Goal: Information Seeking & Learning: Learn about a topic

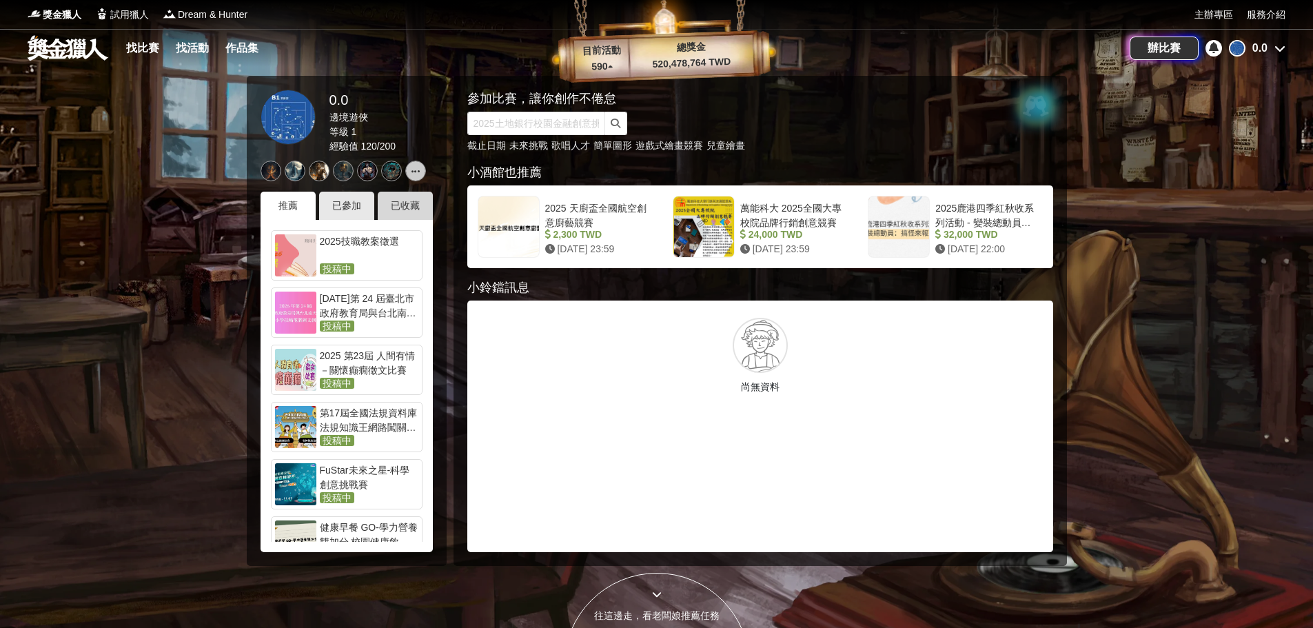
click at [405, 209] on div "已收藏" at bounding box center [405, 206] width 55 height 28
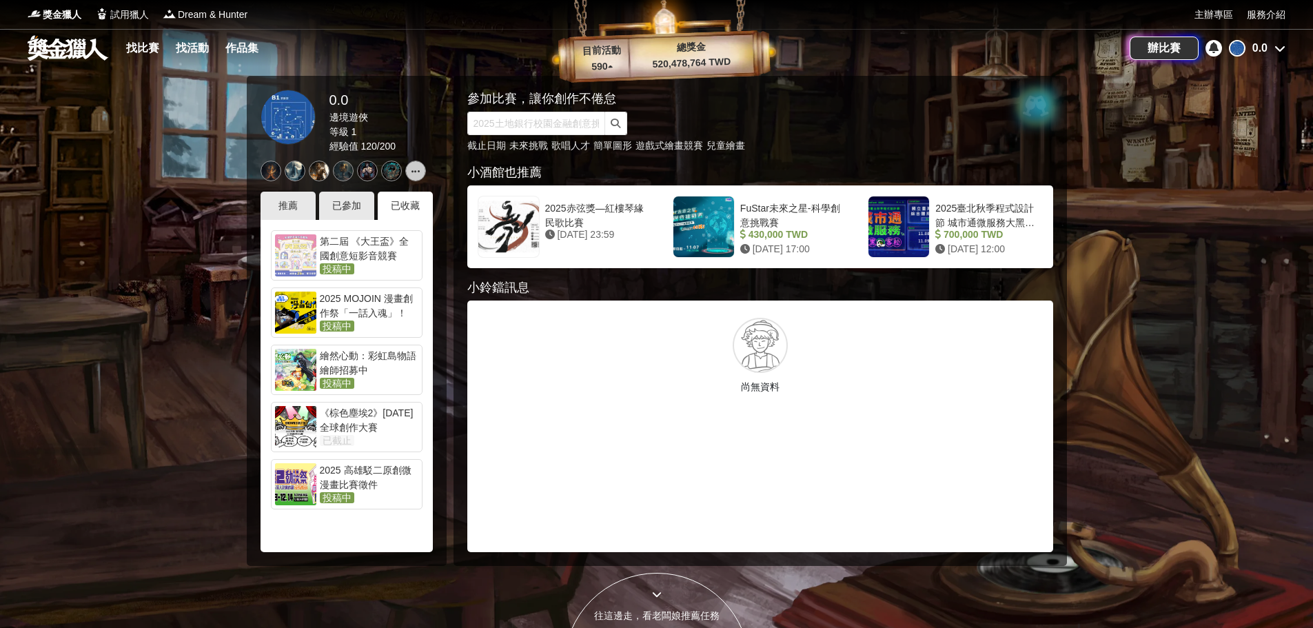
click at [385, 260] on div "第二屆 《大王盃》全國創意短影音競賽" at bounding box center [369, 248] width 99 height 28
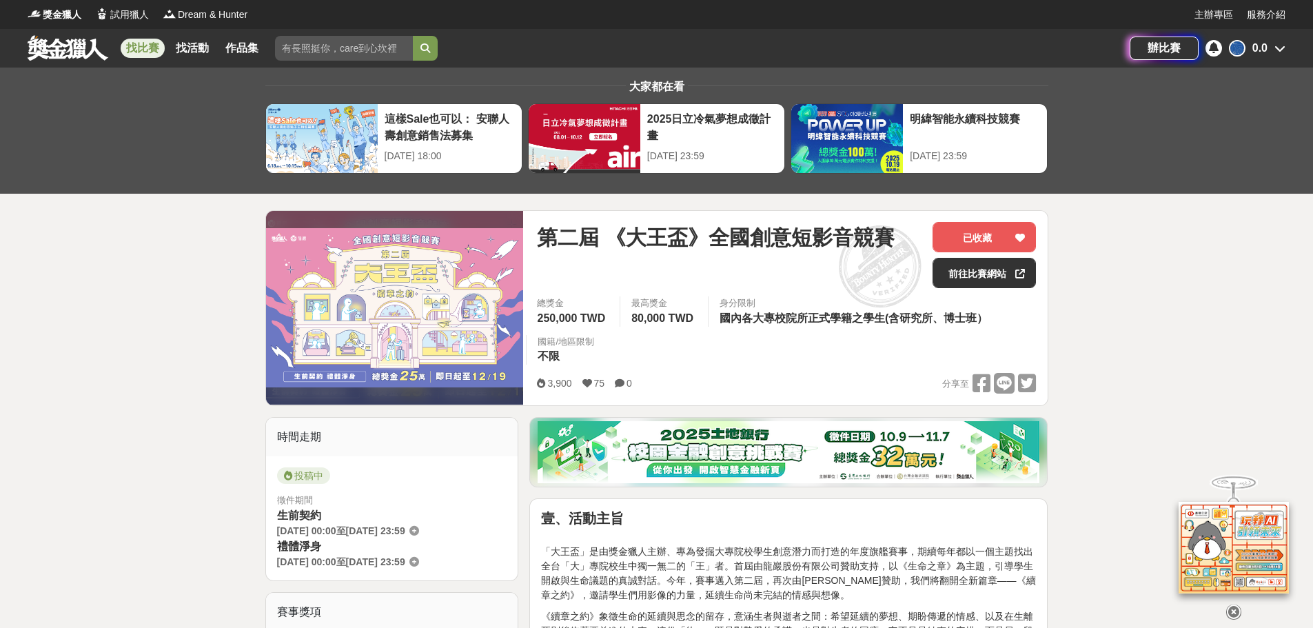
scroll to position [69, 0]
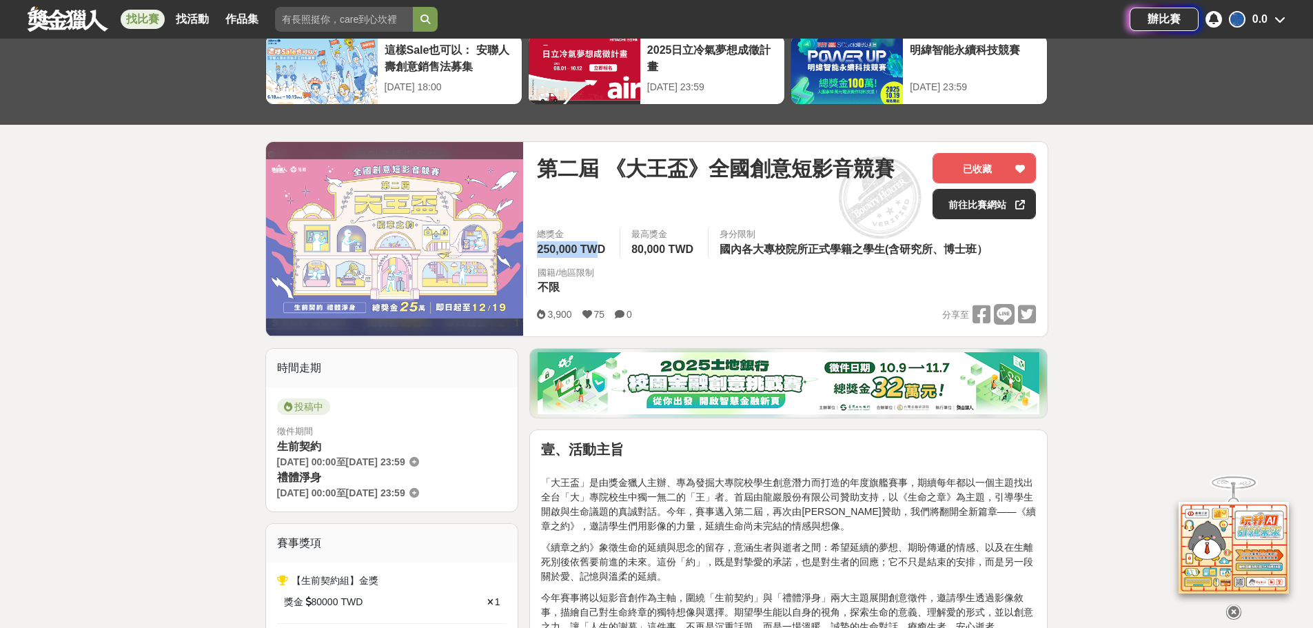
drag, startPoint x: 539, startPoint y: 245, endPoint x: 595, endPoint y: 243, distance: 56.5
click at [595, 243] on span "250,000 TWD" at bounding box center [571, 249] width 68 height 12
drag, startPoint x: 695, startPoint y: 236, endPoint x: 985, endPoint y: 252, distance: 290.5
click at [985, 252] on div "總獎金 250,000 TWD 最高獎金 80,000 TWD 身分限制 國內各大專校院所正式學籍之學生(含研究所、博士班） 國籍/地區限制 不限" at bounding box center [786, 265] width 521 height 76
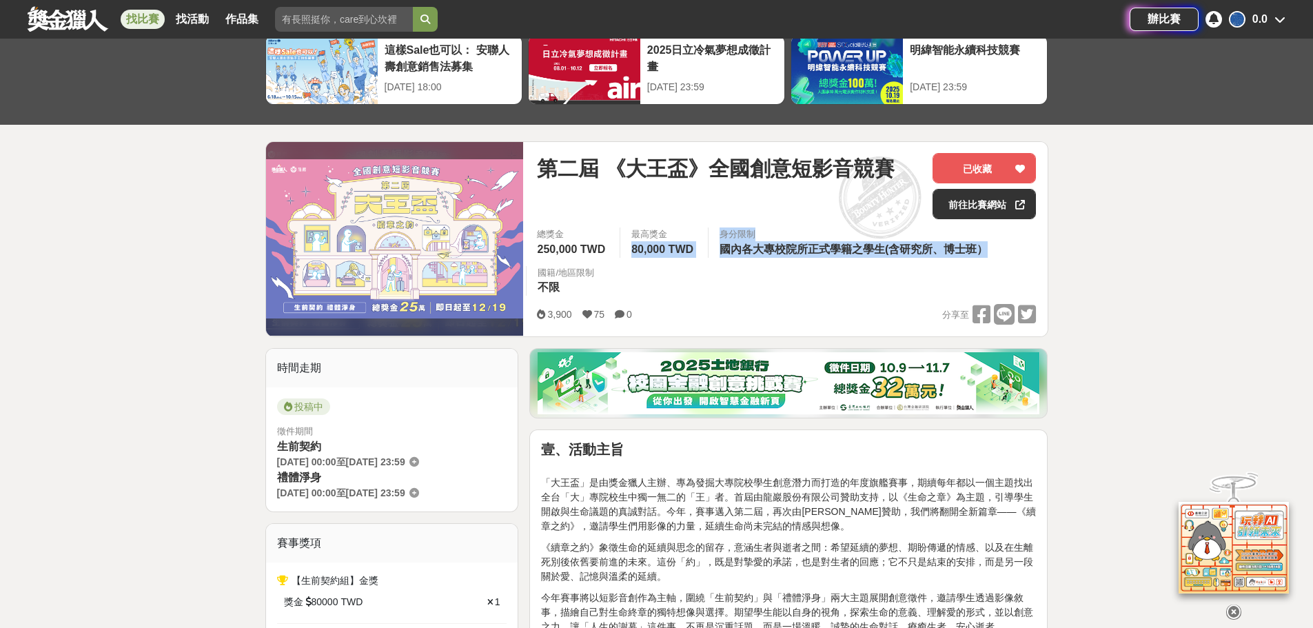
click at [985, 252] on span "國內各大專校院所正式學籍之學生(含研究所、博士班）" at bounding box center [853, 249] width 268 height 12
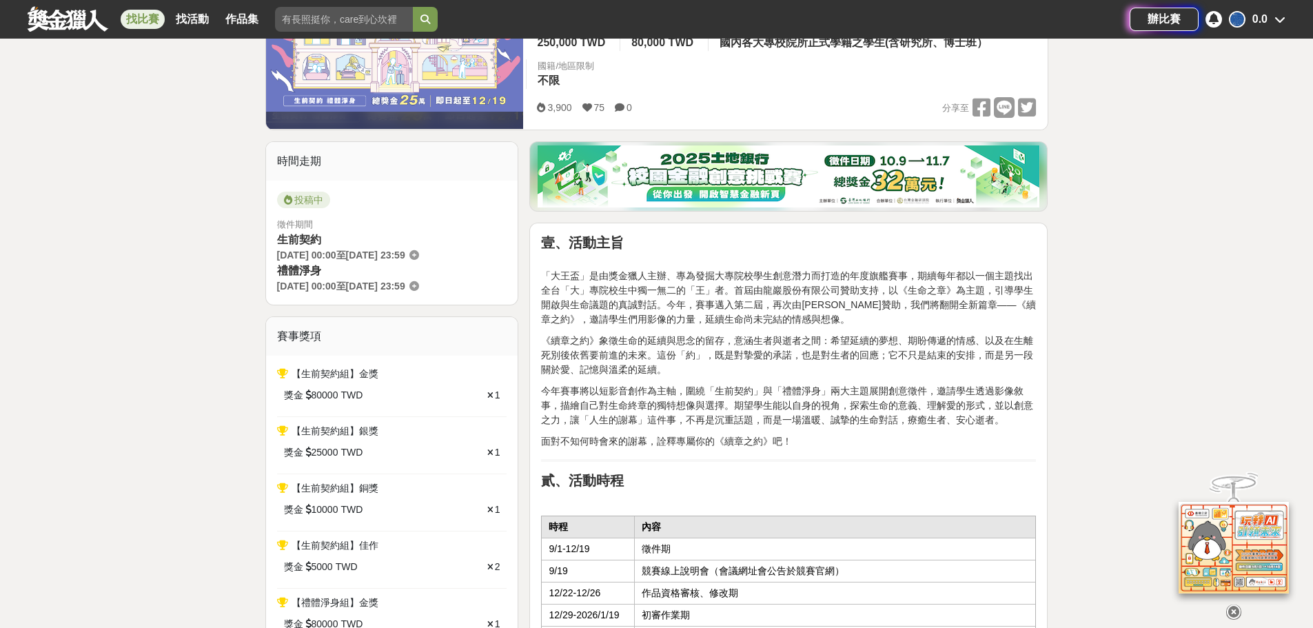
scroll to position [482, 0]
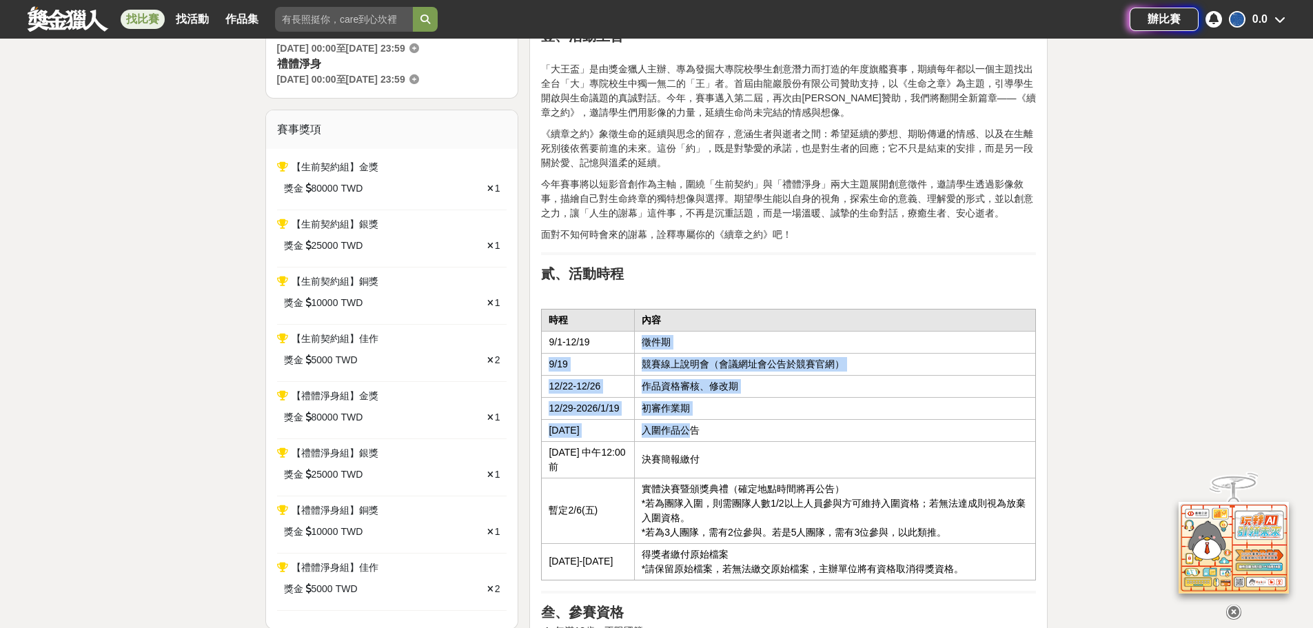
drag, startPoint x: 652, startPoint y: 334, endPoint x: 702, endPoint y: 429, distance: 107.0
click at [702, 429] on tbody "時程 內容 9/1-12/19 徵件期 9/19 競賽線上說明會（會議網址會公告於競賽官網） 12/22-12/26 作品資格審核、修改期 12/29-202…" at bounding box center [789, 444] width 494 height 271
click at [702, 429] on td "入圍作品公告" at bounding box center [835, 430] width 402 height 22
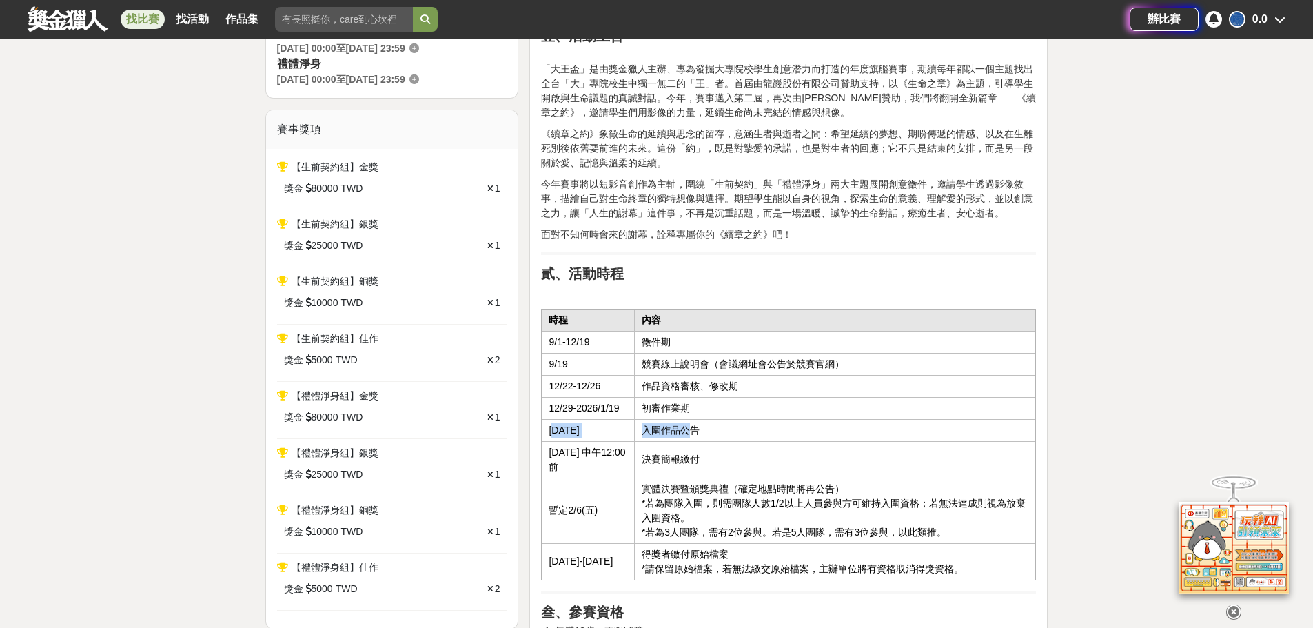
drag, startPoint x: 702, startPoint y: 432, endPoint x: 553, endPoint y: 428, distance: 149.6
click at [553, 428] on tr "2026/1/20 入圍作品公告" at bounding box center [789, 430] width 494 height 22
click at [558, 398] on td "12/29-2026/1/19" at bounding box center [588, 408] width 92 height 22
drag, startPoint x: 616, startPoint y: 395, endPoint x: 755, endPoint y: 385, distance: 139.5
click at [755, 385] on tr "12/22-12/26 作品資格審核、修改期" at bounding box center [789, 386] width 494 height 22
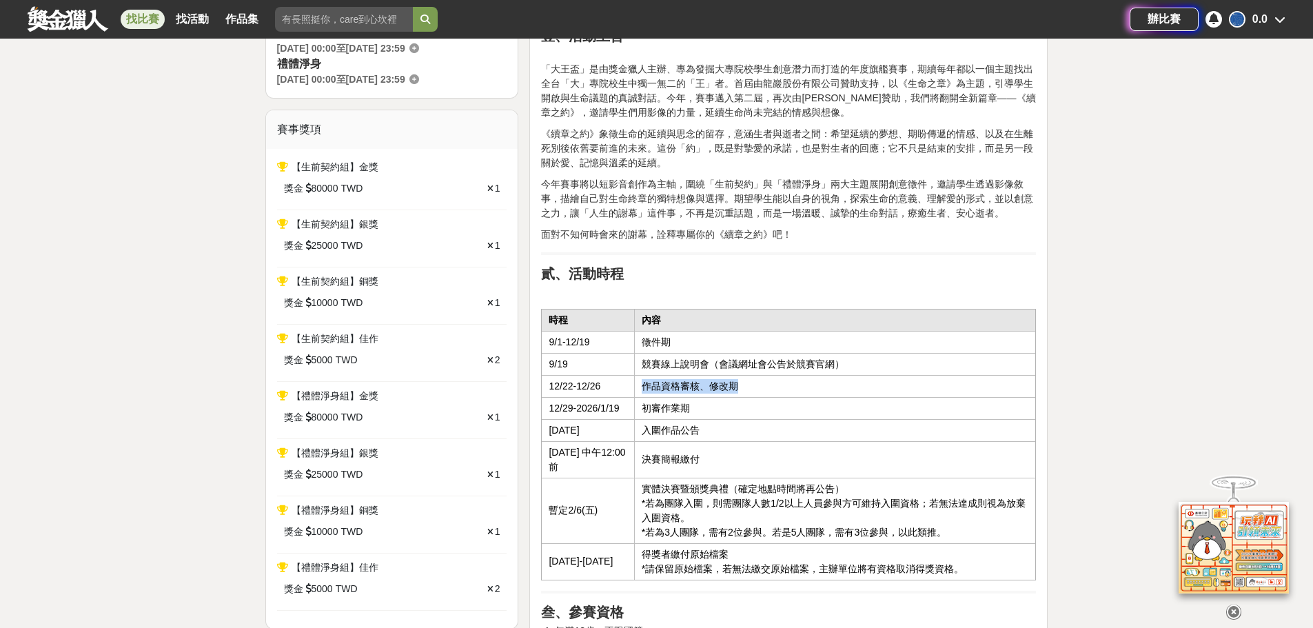
click at [755, 385] on td "作品資格審核、修改期" at bounding box center [835, 386] width 402 height 22
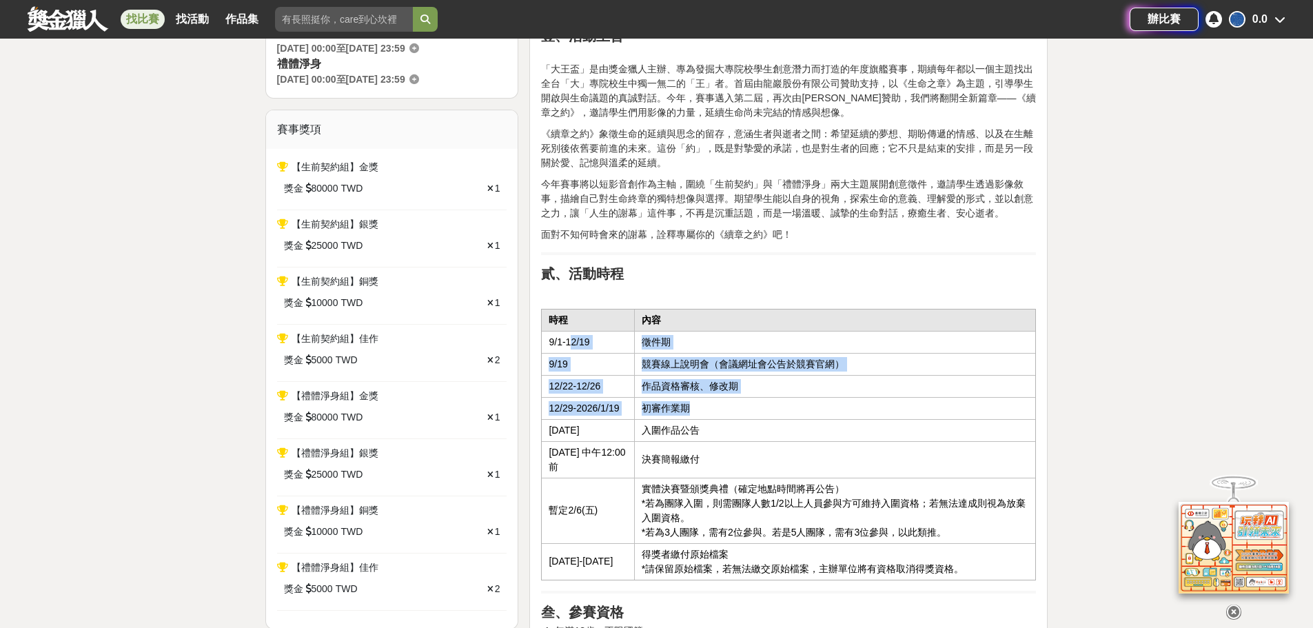
drag, startPoint x: 695, startPoint y: 410, endPoint x: 569, endPoint y: 346, distance: 140.8
click at [569, 346] on tbody "時程 內容 9/1-12/19 徵件期 9/19 競賽線上說明會（會議網址會公告於競賽官網） 12/22-12/26 作品資格審核、修改期 12/29-202…" at bounding box center [789, 444] width 494 height 271
click at [569, 346] on td "9/1-12/19" at bounding box center [588, 342] width 92 height 22
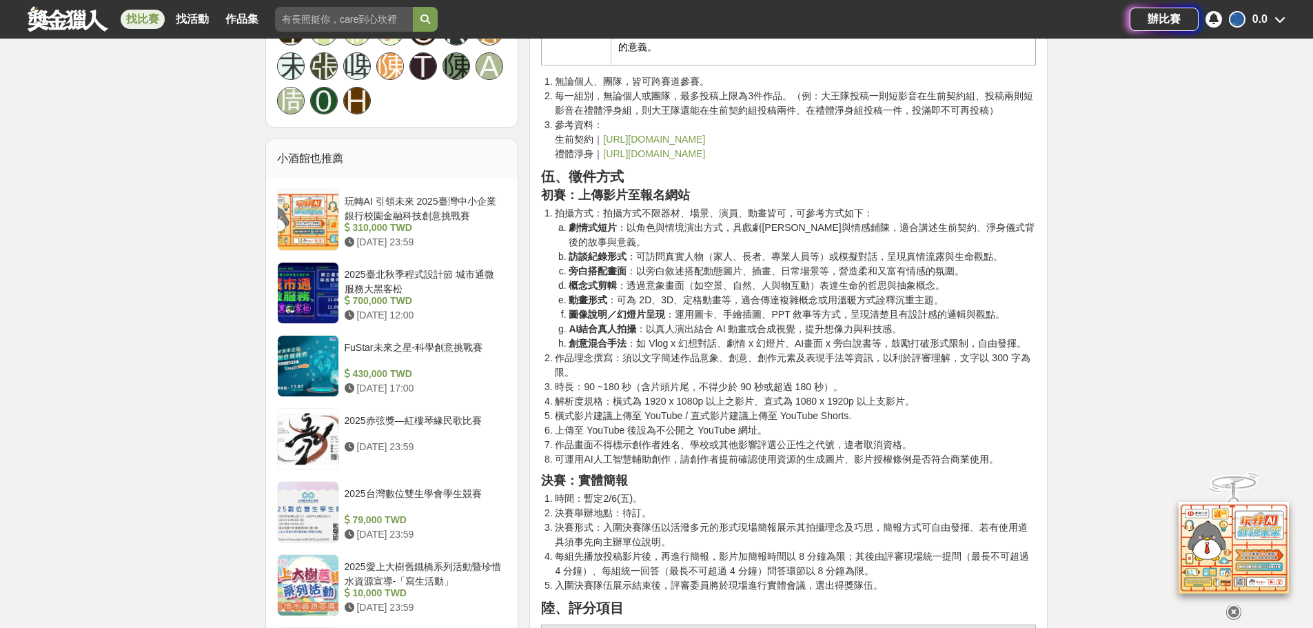
scroll to position [1516, 0]
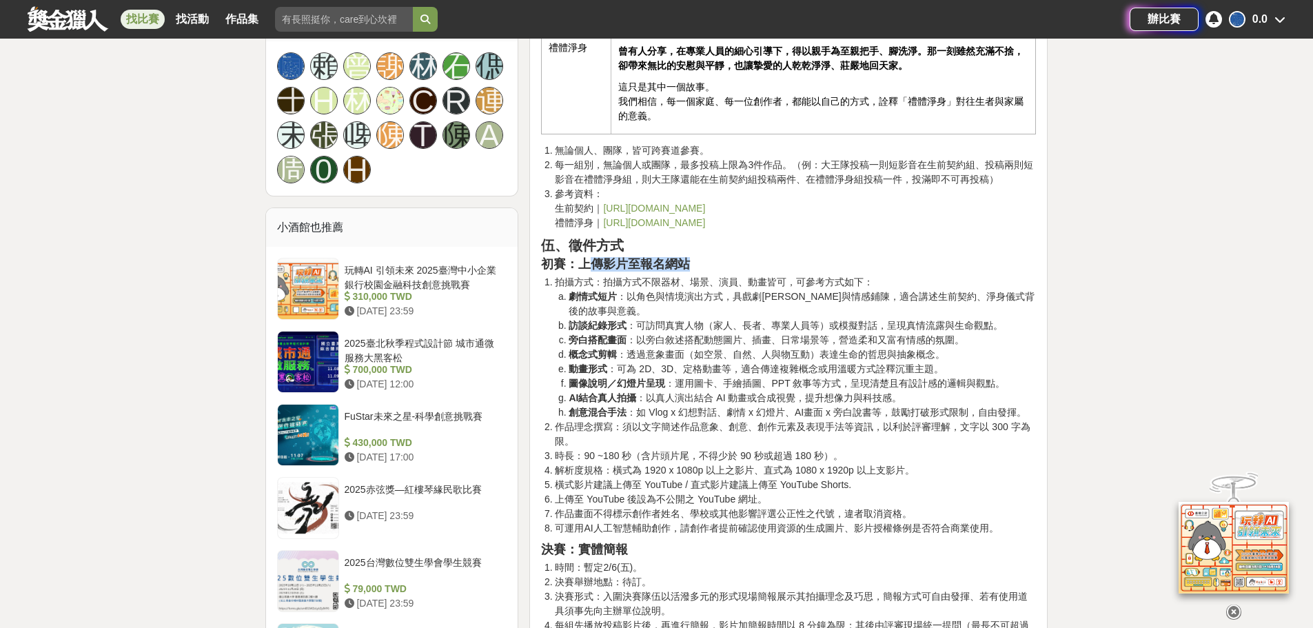
drag, startPoint x: 586, startPoint y: 271, endPoint x: 717, endPoint y: 269, distance: 130.9
click at [717, 269] on h3 "初賽：上傳影片至報名網站" at bounding box center [788, 264] width 495 height 14
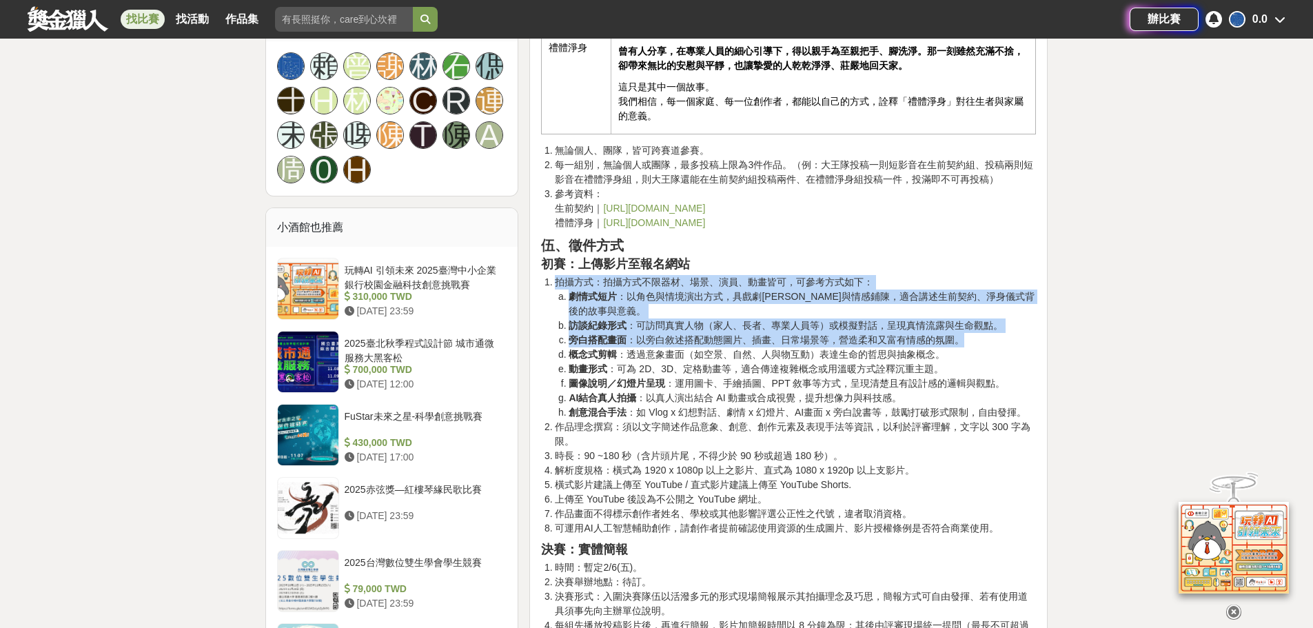
drag, startPoint x: 538, startPoint y: 283, endPoint x: 1002, endPoint y: 334, distance: 466.5
click at [1002, 334] on li "旁白搭配畫面 ：以旁白敘述搭配動態圖片、插畫、日常場景等，營造柔和又富有情感的氛圍。" at bounding box center [801, 340] width 467 height 14
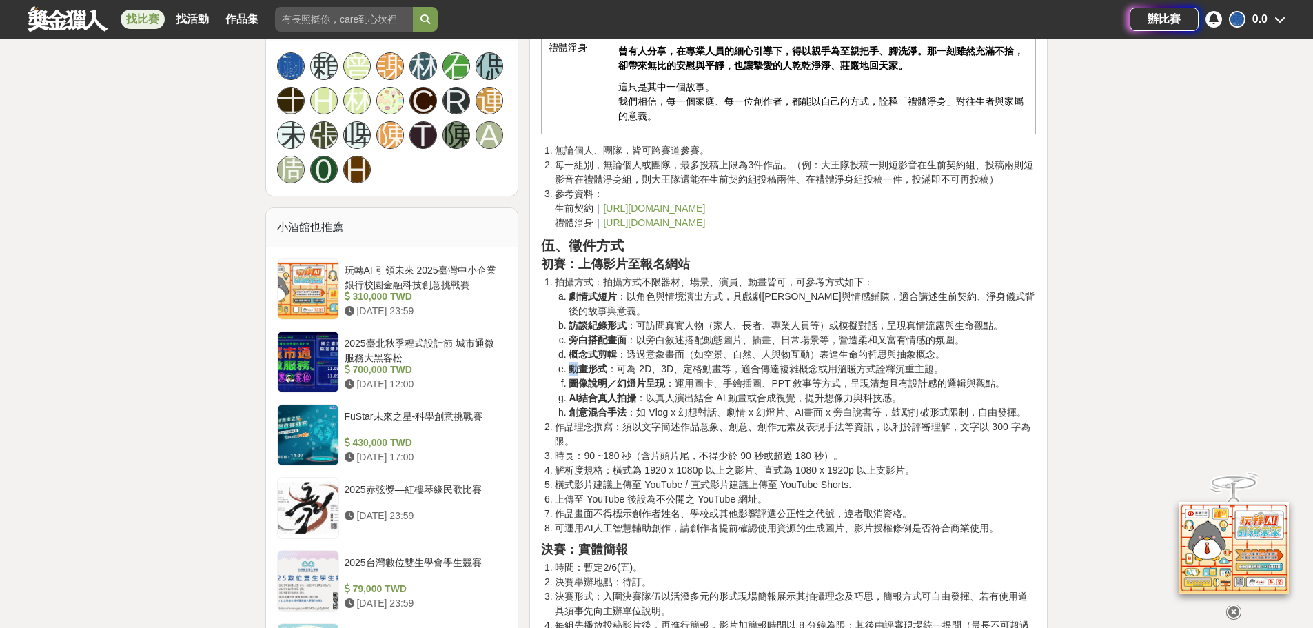
drag, startPoint x: 568, startPoint y: 362, endPoint x: 581, endPoint y: 375, distance: 18.0
click at [581, 375] on li "動畫形式 ：可為 2D、3D、定格動畫等，適合傳達複雜概念或用溫暖方式詮釋沉重主題。" at bounding box center [801, 369] width 467 height 14
click at [602, 371] on strong "動畫形式" at bounding box center [587, 368] width 39 height 11
drag, startPoint x: 626, startPoint y: 367, endPoint x: 947, endPoint y: 371, distance: 320.4
click at [947, 371] on li "動畫形式 ：可為 2D、3D、定格動畫等，適合傳達複雜概念或用溫暖方式詮釋沉重主題。" at bounding box center [801, 369] width 467 height 14
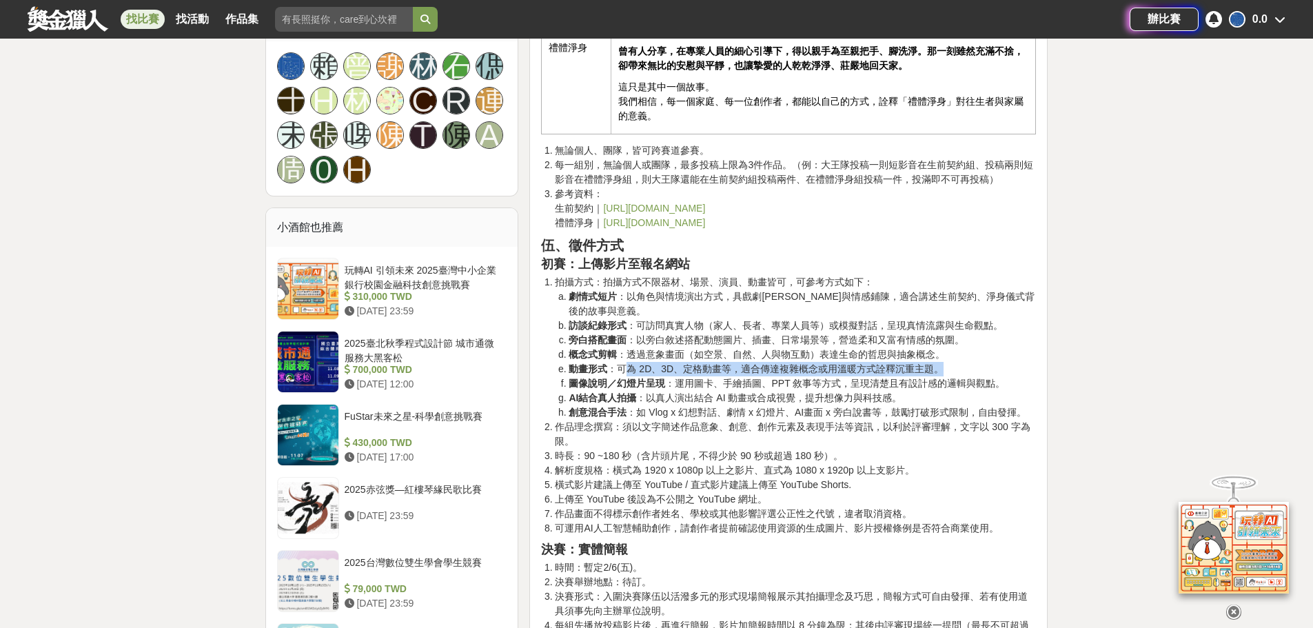
click at [947, 371] on li "動畫形式 ：可為 2D、3D、定格動畫等，適合傳達複雜概念或用溫暖方式詮釋沉重主題。" at bounding box center [801, 369] width 467 height 14
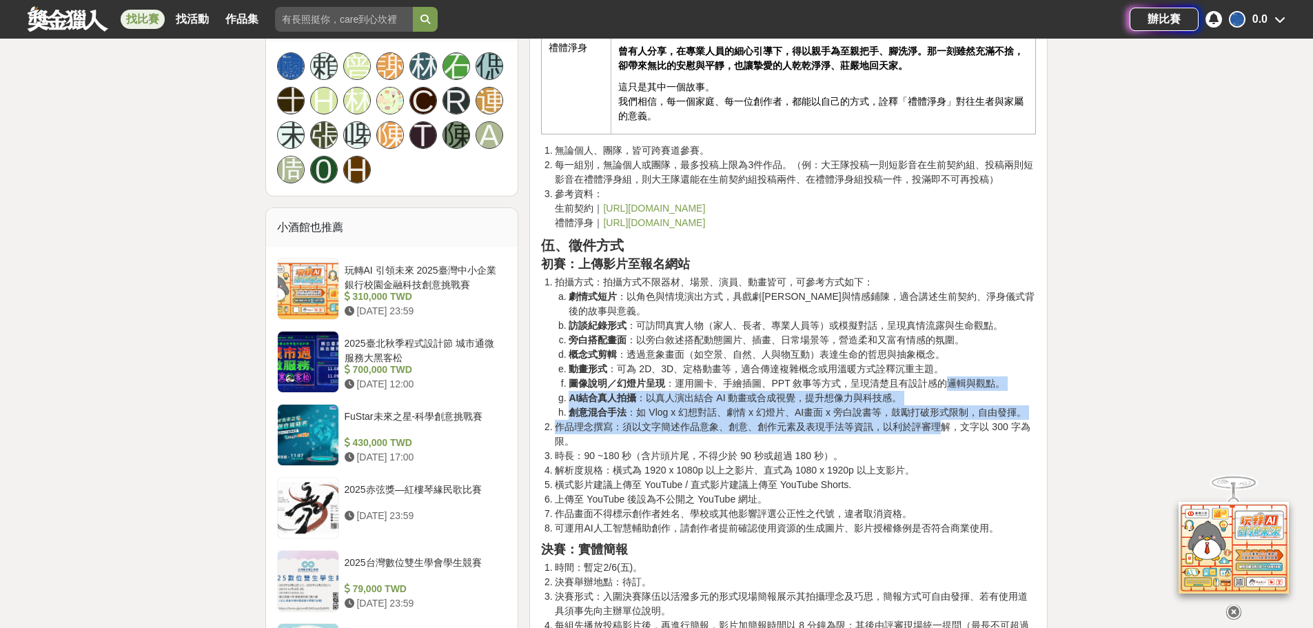
drag, startPoint x: 950, startPoint y: 376, endPoint x: 944, endPoint y: 431, distance: 55.4
click at [944, 431] on ol "拍攝方式：拍攝方式不限器材、場景、演員、動畫皆可，可參考方式如下： 劇情式短片 ：以角色與情境演出方式，具戲劇張力與情感鋪陳，適合講述生前契約、淨身儀式背後的…" at bounding box center [788, 405] width 495 height 260
click at [944, 431] on li "作品理念撰寫：須以文字簡述作品意象、創意、創作元素及表現手法等資訊，以利於評審理解，文字以 300 字為限。" at bounding box center [795, 434] width 481 height 29
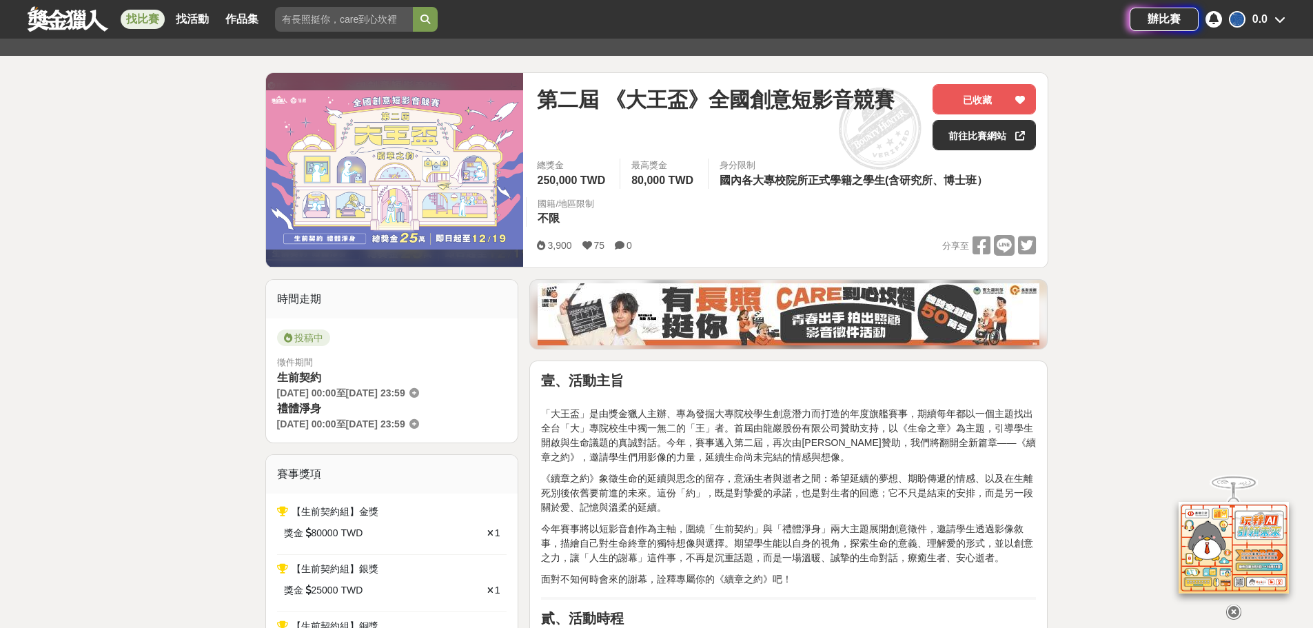
scroll to position [0, 0]
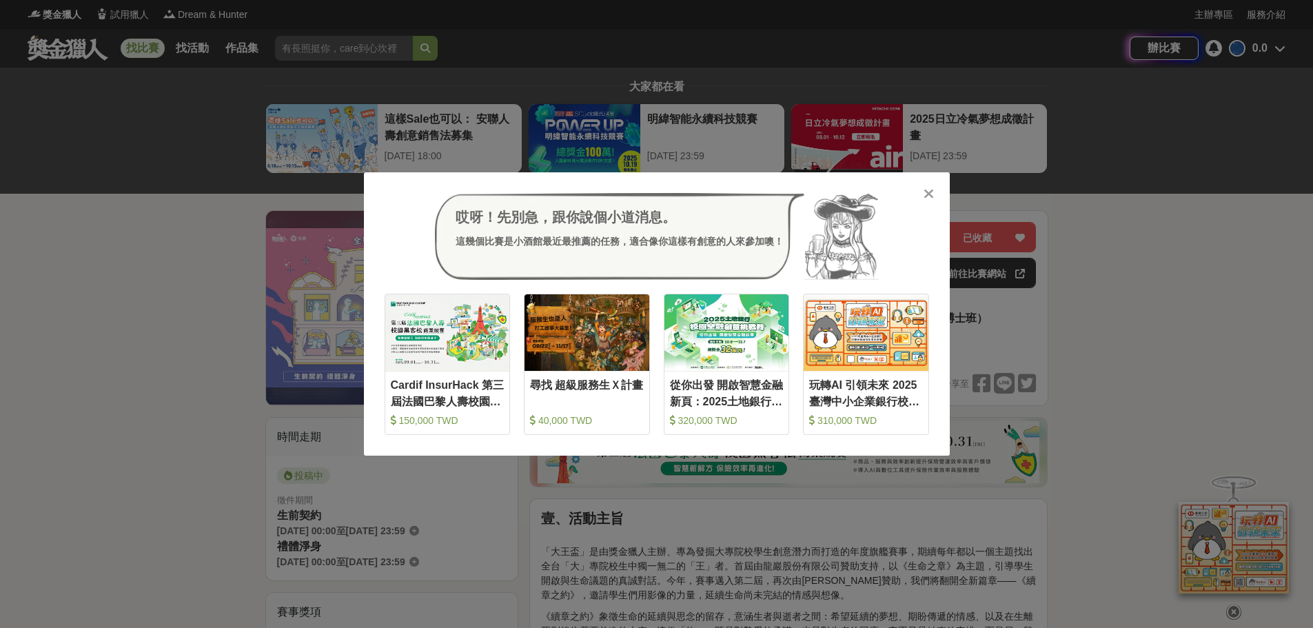
click at [1185, 174] on div "哎呀！先別急，跟你說個小道消息。 這幾個比賽是小酒館最近最推薦的任務，適合像你這樣有創意的人來參加噢！ 收藏 Cardif InsurHack 第三屆法國巴黎…" at bounding box center [656, 314] width 1313 height 628
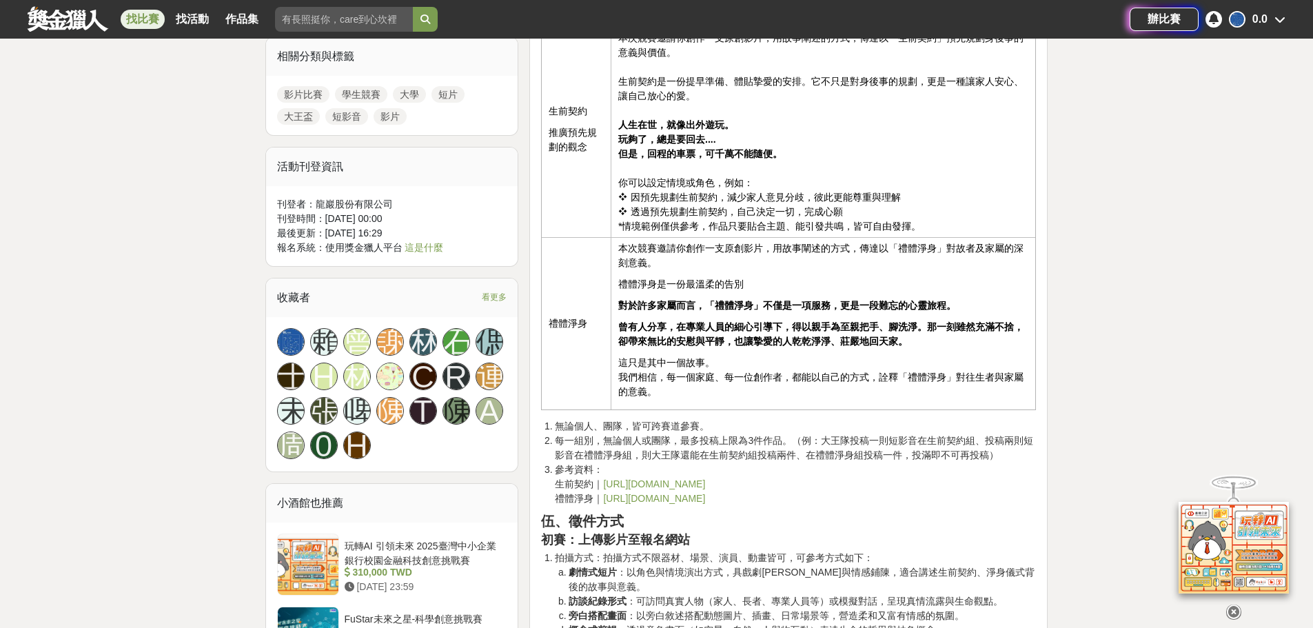
scroll to position [1447, 0]
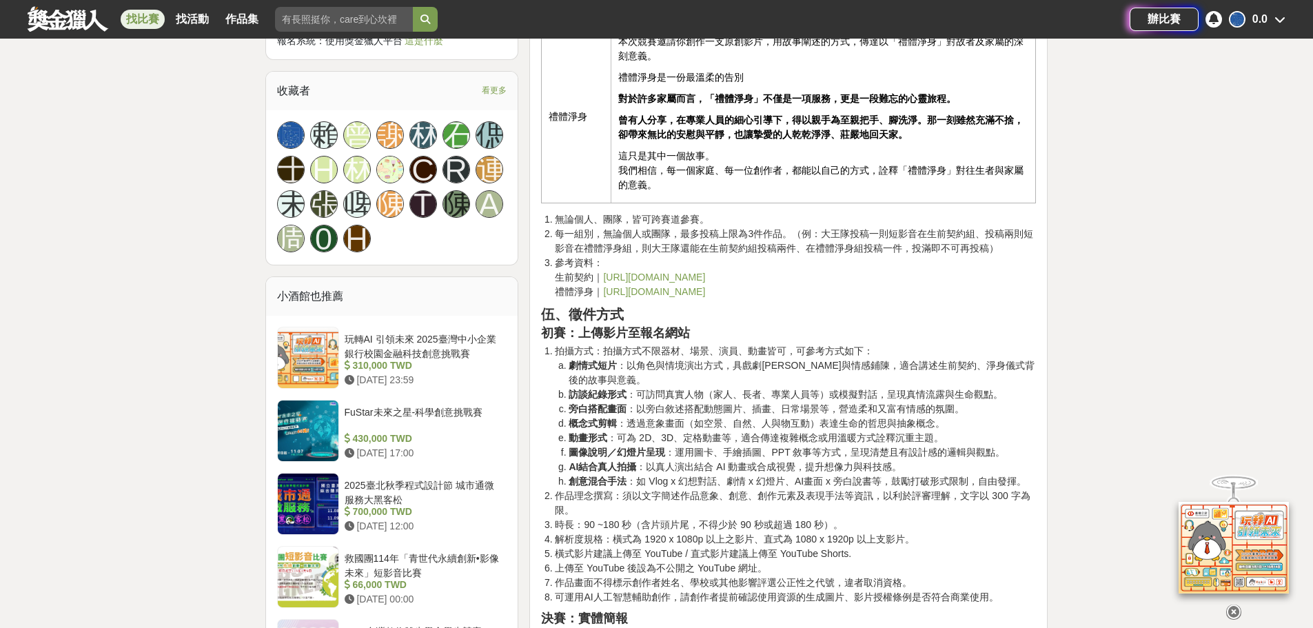
click at [646, 275] on link "https://www.lyls.com.tw/Contract" at bounding box center [654, 276] width 102 height 11
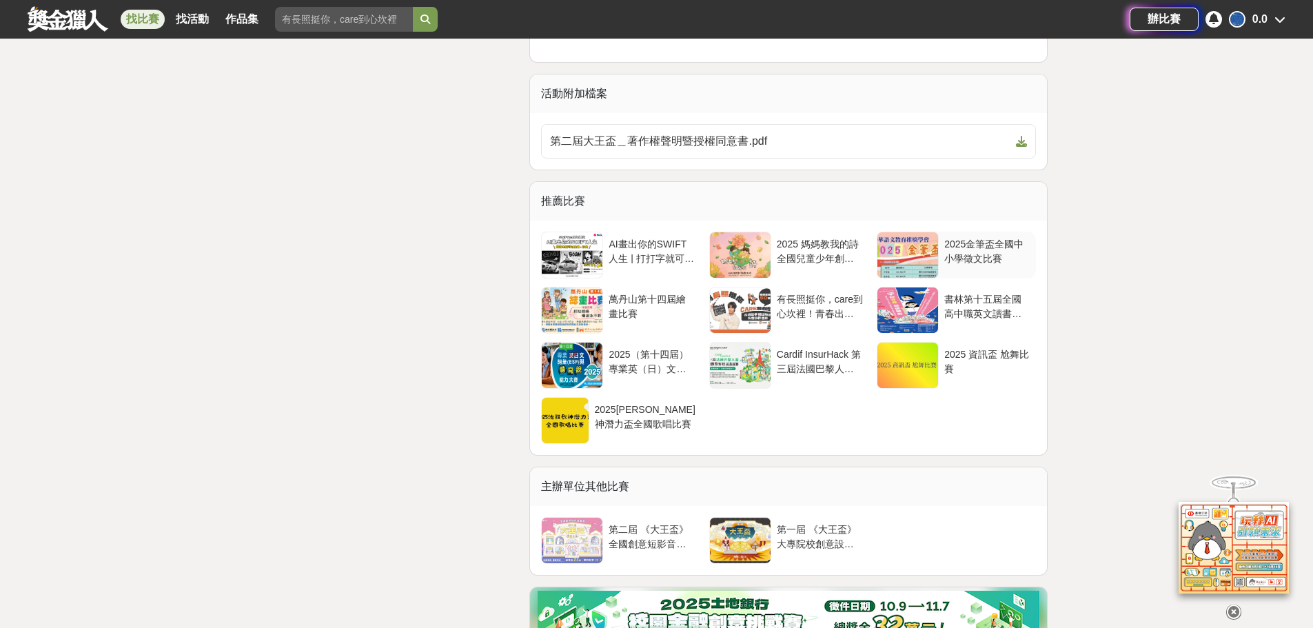
scroll to position [4341, 0]
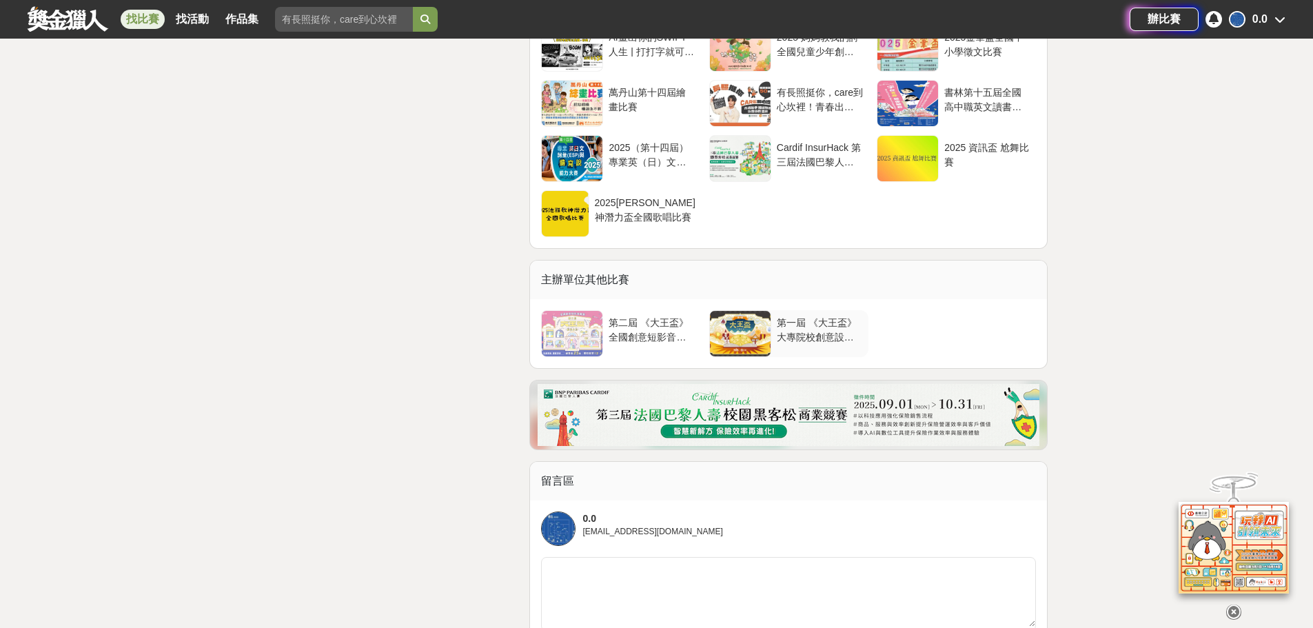
click at [799, 332] on div "第一屆 《大王盃》大專院校創意設計競賽" at bounding box center [820, 329] width 86 height 26
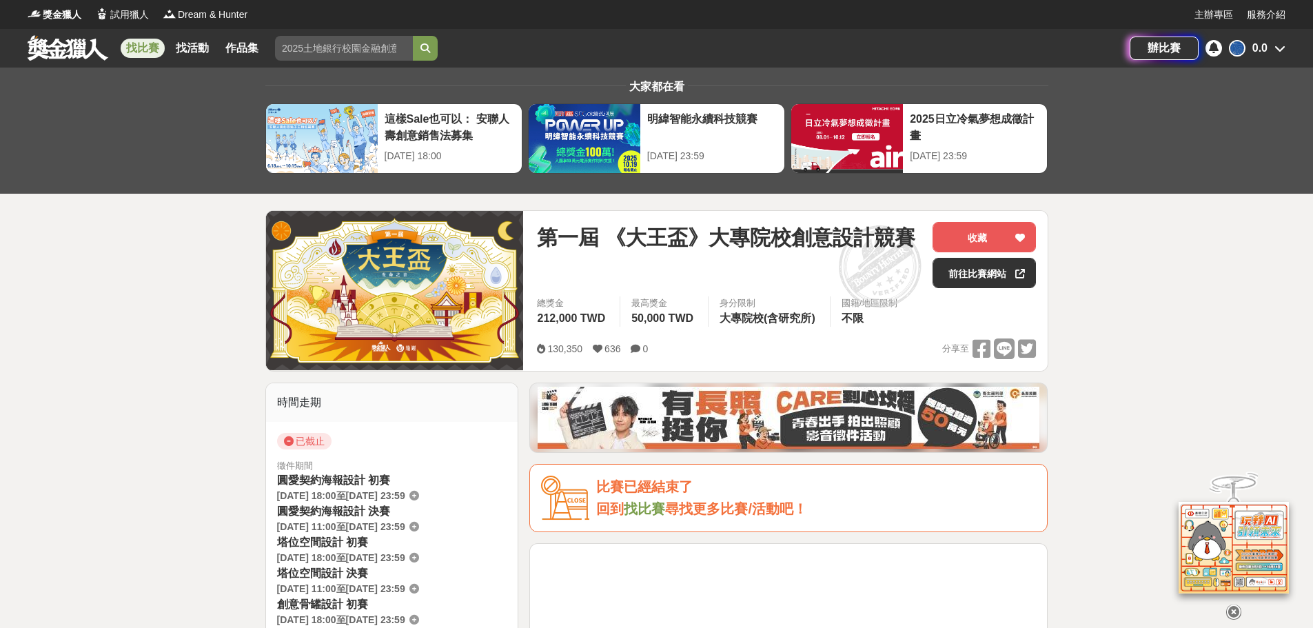
scroll to position [4341, 0]
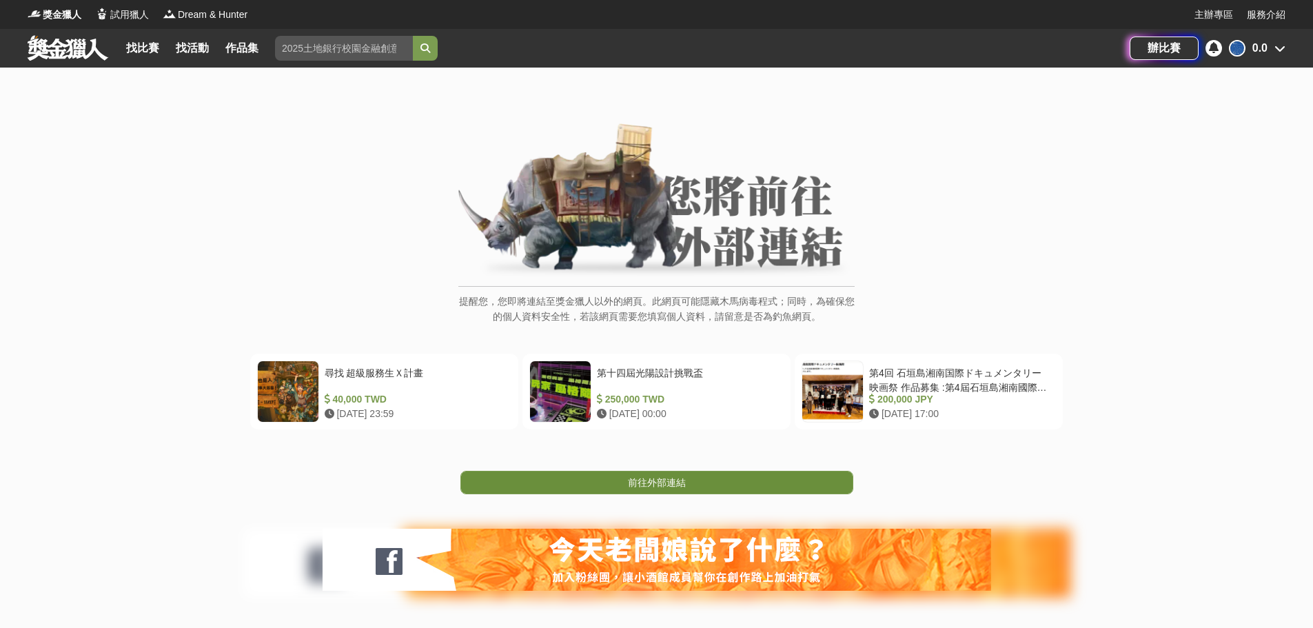
click at [653, 489] on link "前往外部連結" at bounding box center [656, 482] width 393 height 23
